Goal: Transaction & Acquisition: Purchase product/service

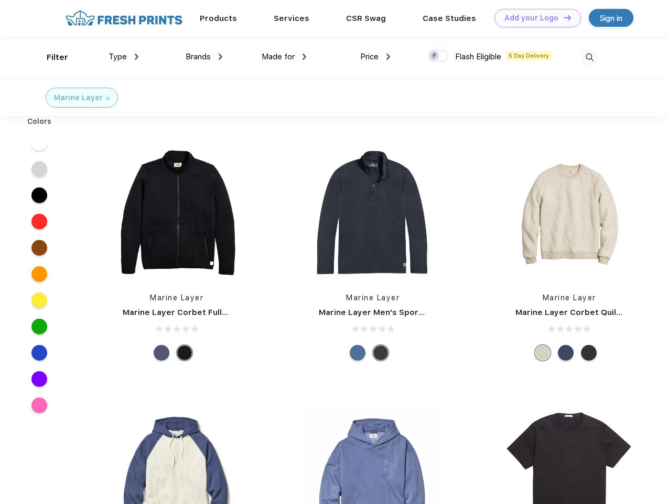
scroll to position [1, 0]
click at [534, 18] on link "Add your Logo Design Tool" at bounding box center [538, 18] width 87 height 18
click at [0, 0] on div "Design Tool" at bounding box center [0, 0] width 0 height 0
click at [563, 17] on link "Add your Logo Design Tool" at bounding box center [538, 18] width 87 height 18
click at [50, 57] on div "Filter" at bounding box center [58, 57] width 22 height 12
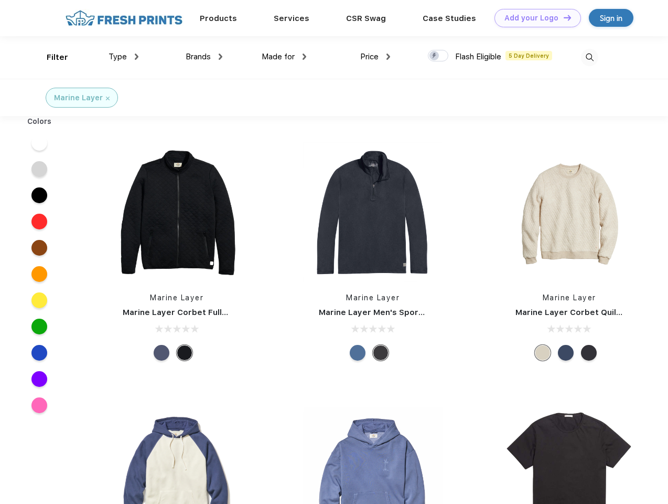
click at [124, 57] on span "Type" at bounding box center [118, 56] width 18 height 9
click at [204, 57] on span "Brands" at bounding box center [198, 56] width 25 height 9
click at [284, 57] on span "Made for" at bounding box center [278, 56] width 33 height 9
click at [376, 57] on span "Price" at bounding box center [369, 56] width 18 height 9
click at [439, 56] on div at bounding box center [438, 56] width 20 height 12
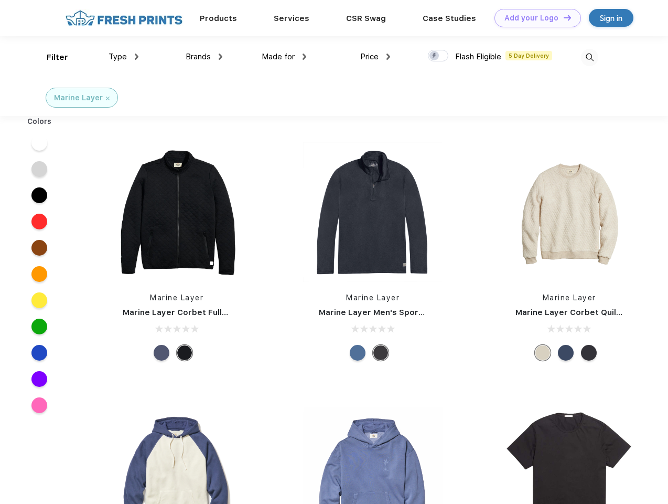
click at [435, 56] on input "checkbox" at bounding box center [431, 52] width 7 height 7
click at [590, 57] on img at bounding box center [589, 57] width 17 height 17
